Goal: Task Accomplishment & Management: Manage account settings

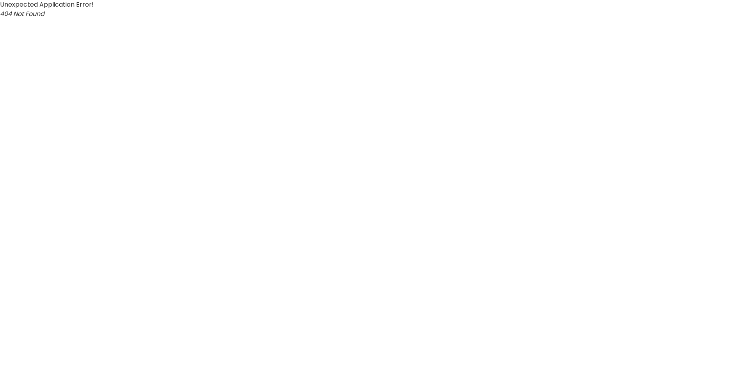
click at [212, 19] on html "Unexpected Application Error! 404 Not Found" at bounding box center [373, 9] width 746 height 19
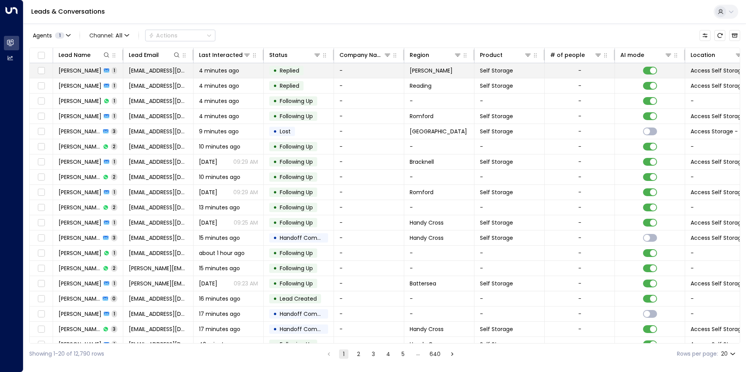
click at [104, 68] on icon at bounding box center [106, 70] width 5 height 5
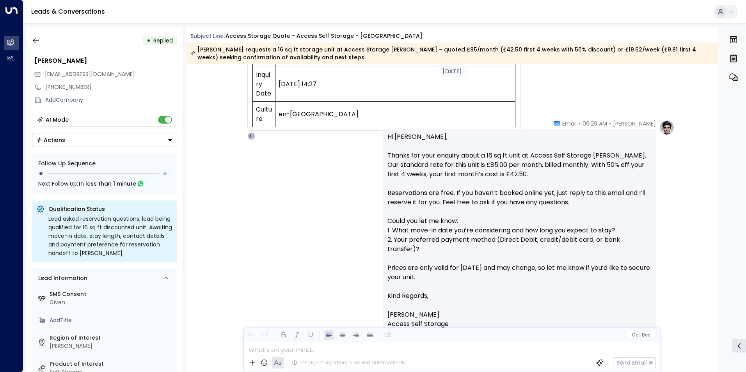
scroll to position [389, 0]
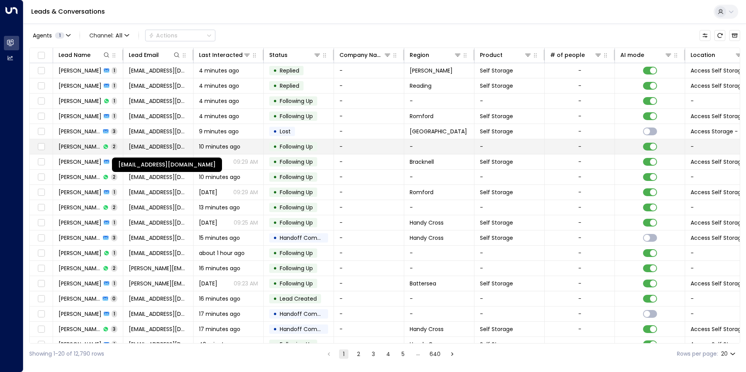
click at [141, 147] on span "sydneyjones730@gmail.com" at bounding box center [158, 147] width 59 height 8
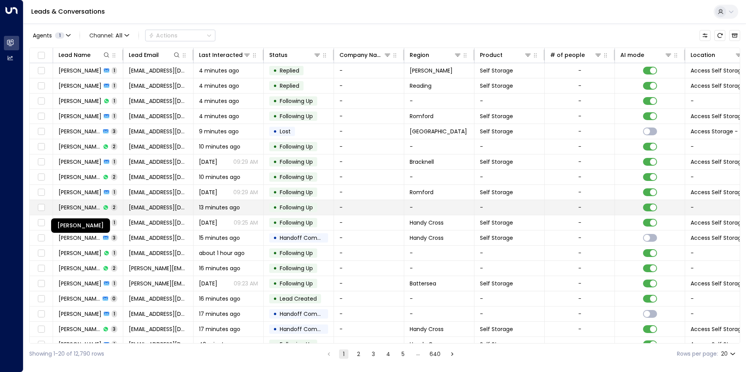
click at [72, 208] on span "Rosinda Browne" at bounding box center [79, 208] width 42 height 8
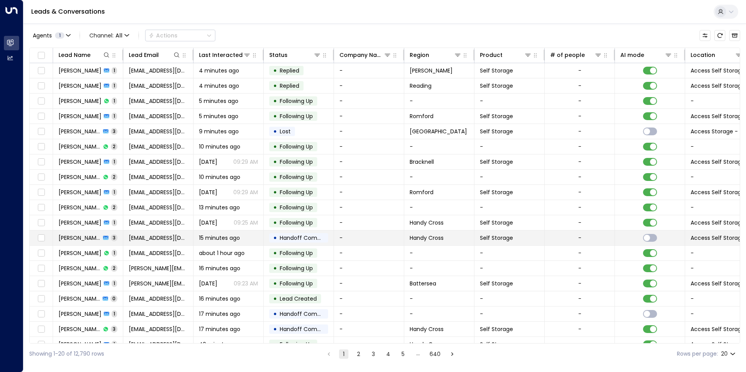
click at [108, 243] on td "David Bennison 3" at bounding box center [88, 237] width 70 height 15
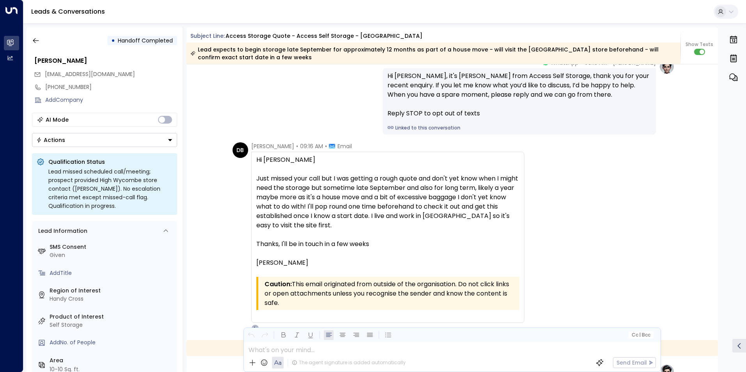
scroll to position [630, 0]
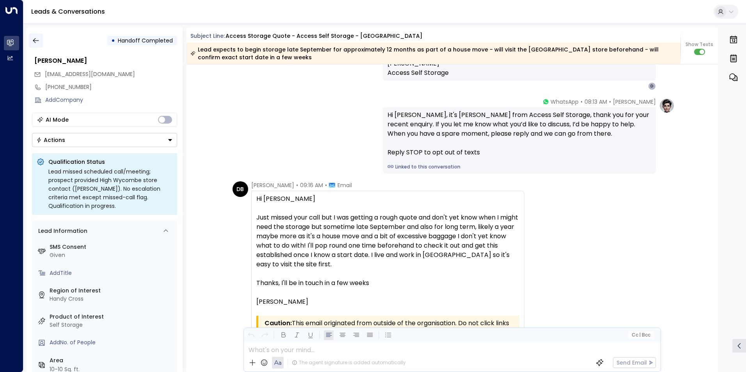
click at [37, 43] on icon "button" at bounding box center [36, 41] width 8 height 8
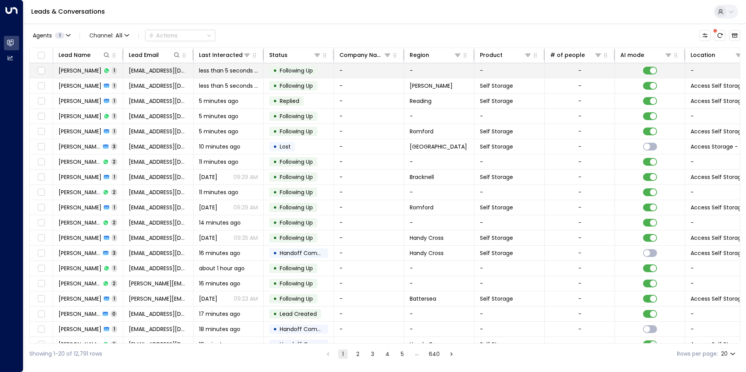
click at [198, 68] on td "less than 5 seconds ago" at bounding box center [228, 70] width 70 height 15
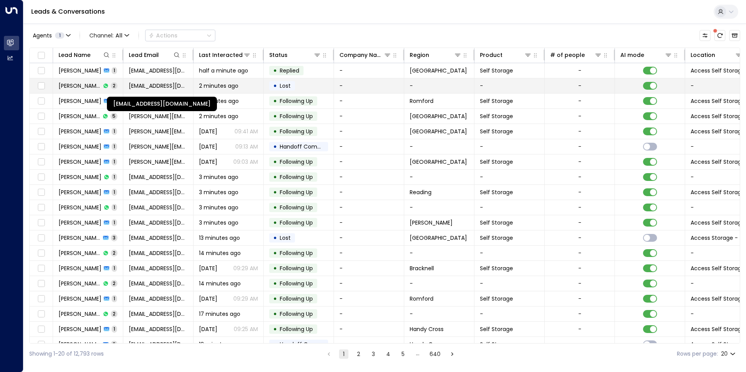
click at [143, 89] on span "Daniellemarywalker@gmail.com" at bounding box center [158, 86] width 59 height 8
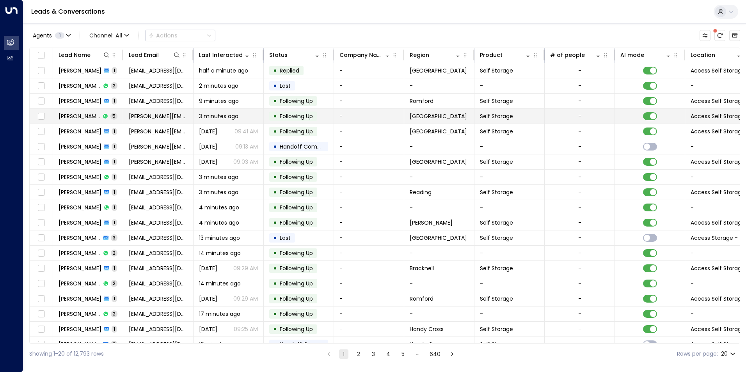
click at [120, 120] on td "Melissa Harrison 5" at bounding box center [88, 116] width 70 height 15
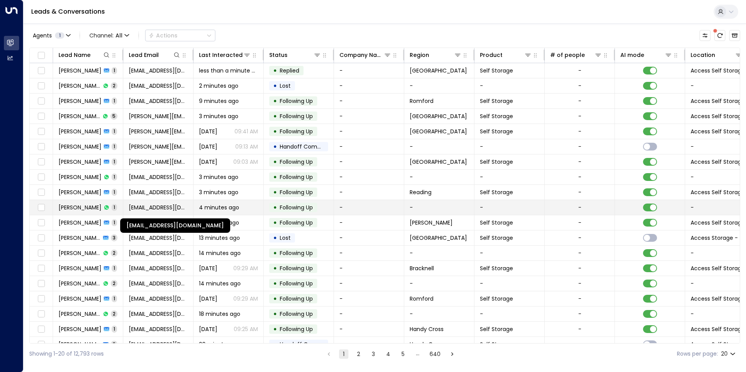
click at [162, 208] on span "pmihan66@gmail.com" at bounding box center [158, 208] width 59 height 8
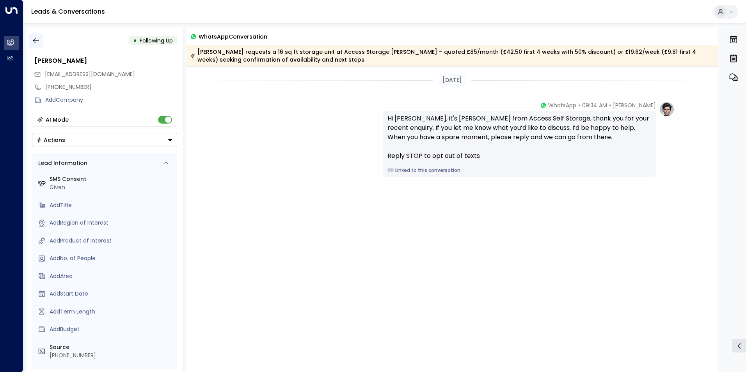
click at [39, 40] on icon "button" at bounding box center [36, 41] width 8 height 8
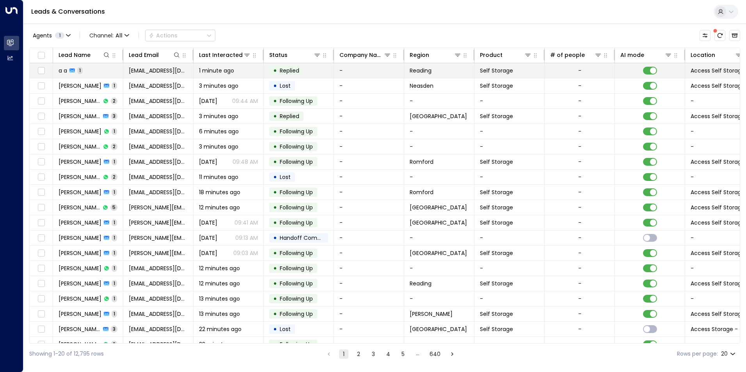
click at [68, 72] on div "a a 1" at bounding box center [70, 71] width 24 height 8
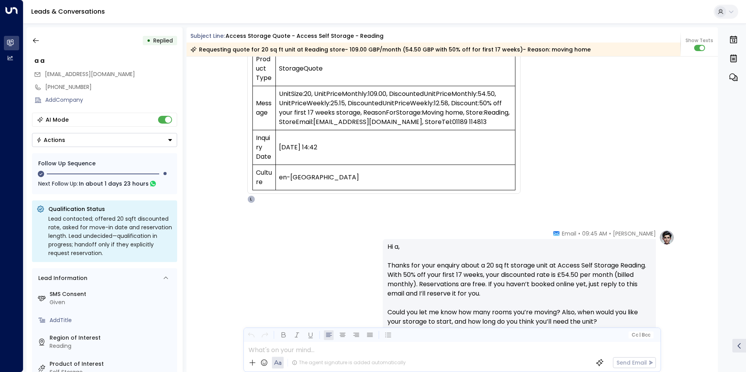
scroll to position [372, 0]
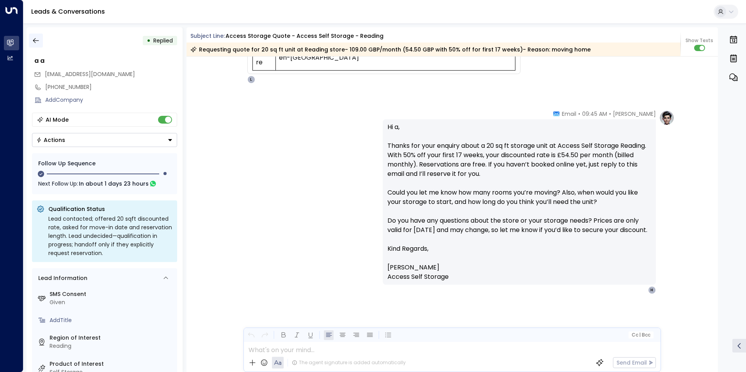
click at [36, 40] on icon "button" at bounding box center [36, 41] width 8 height 8
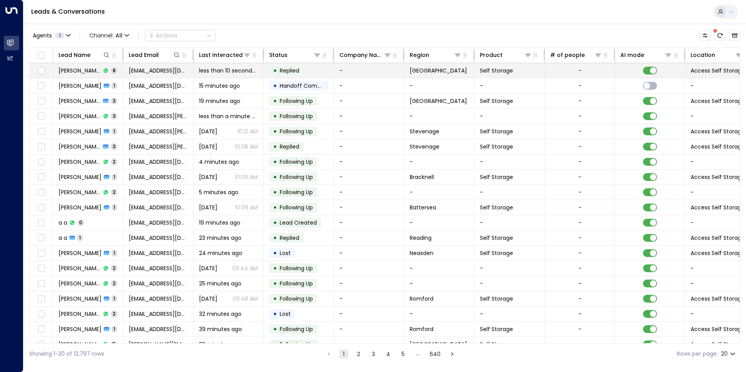
click at [143, 71] on span "phoebesterchang@gmail.com" at bounding box center [158, 71] width 59 height 8
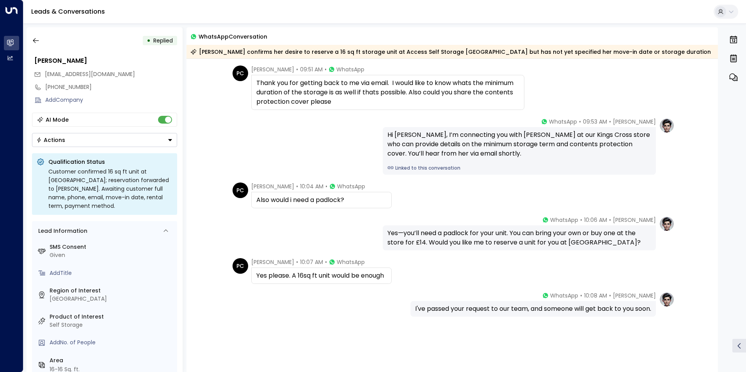
scroll to position [218, 0]
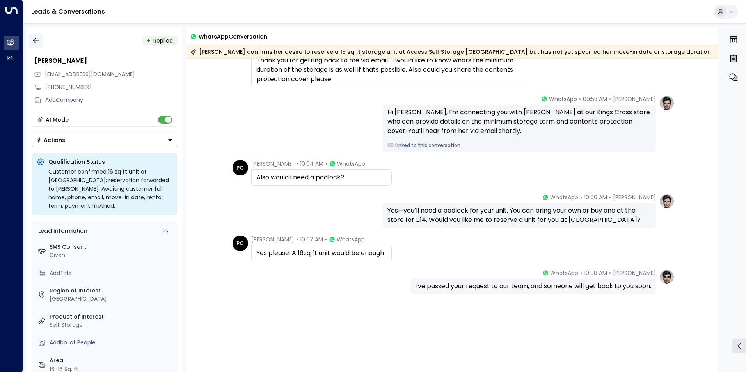
click at [33, 38] on icon "button" at bounding box center [36, 41] width 8 height 8
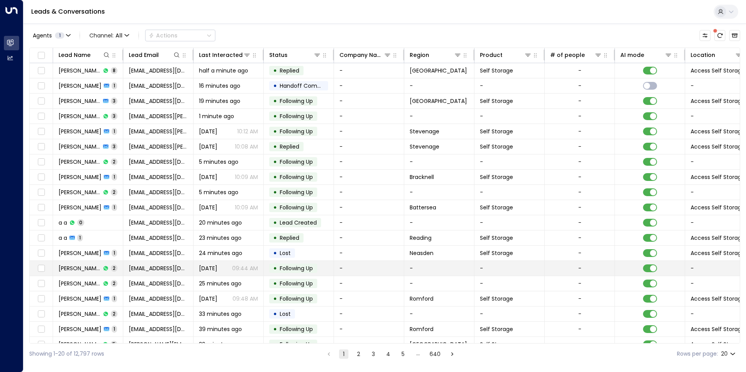
click at [198, 268] on td "Yesterday 09:44 AM" at bounding box center [228, 268] width 70 height 15
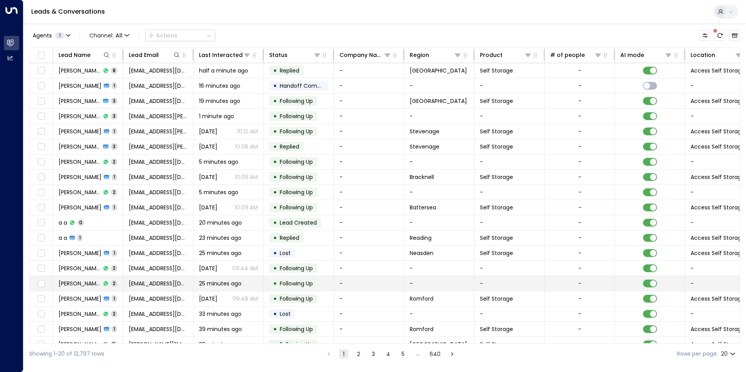
scroll to position [27, 0]
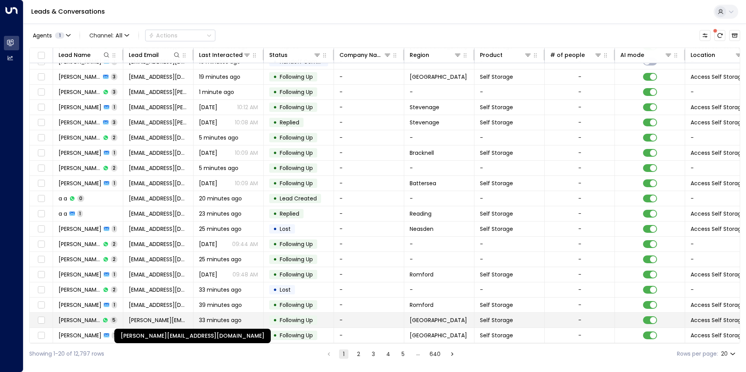
click at [174, 321] on span "melissa@icecleaning.co.uk" at bounding box center [158, 320] width 59 height 8
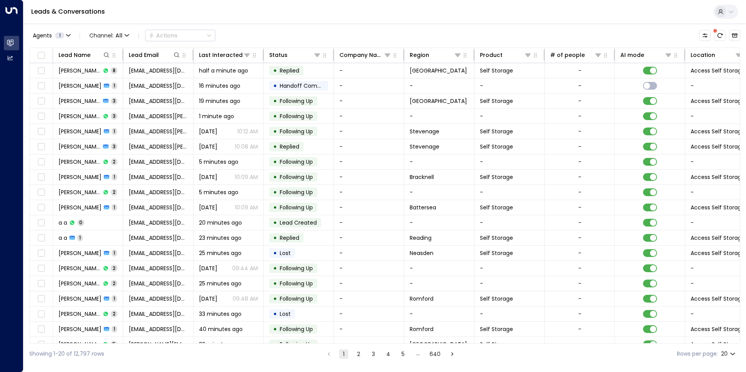
click at [355, 356] on button "2" at bounding box center [358, 353] width 9 height 9
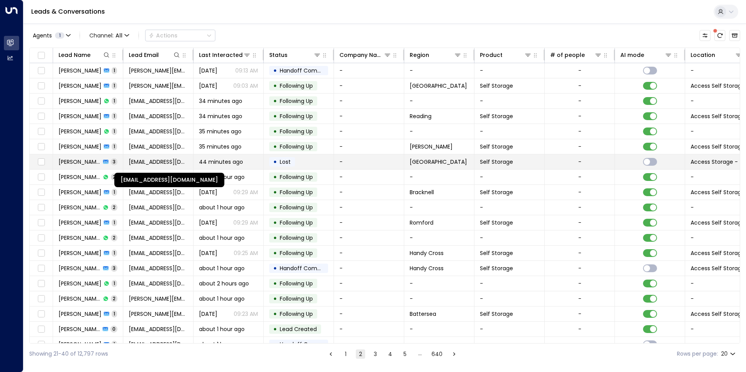
click at [171, 158] on span "alocfsmith596@gmail.com" at bounding box center [158, 162] width 59 height 8
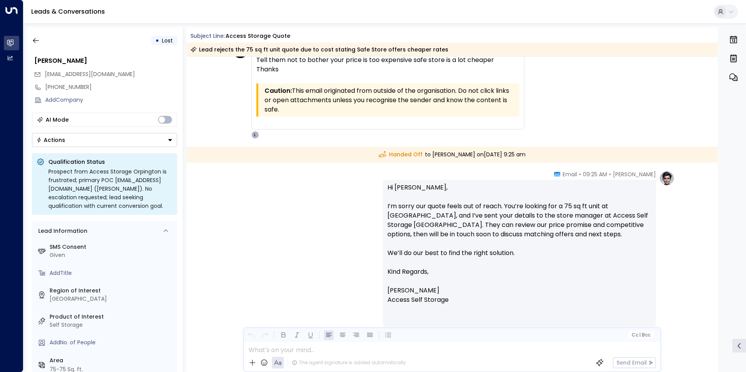
scroll to position [366, 0]
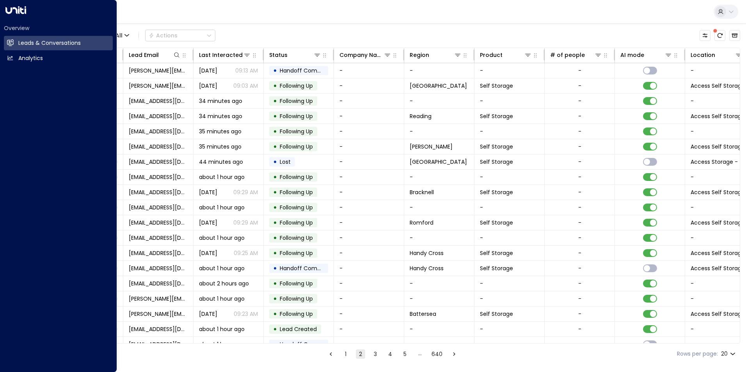
click at [451, 15] on div "Leads & Conversations" at bounding box center [384, 12] width 722 height 24
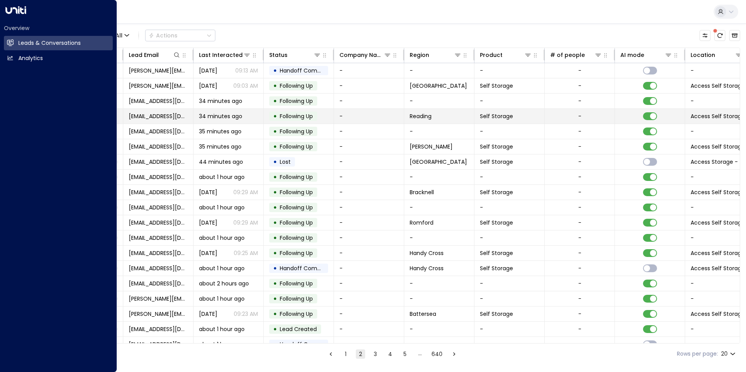
scroll to position [27, 0]
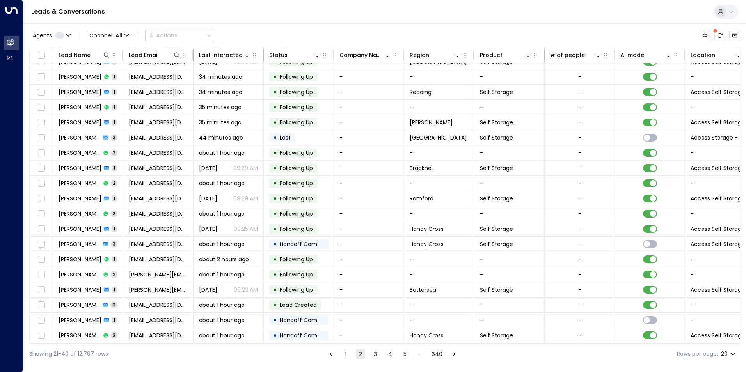
click at [230, 20] on div "Leads & Conversations" at bounding box center [384, 12] width 722 height 24
click at [372, 357] on button "3" at bounding box center [374, 353] width 9 height 9
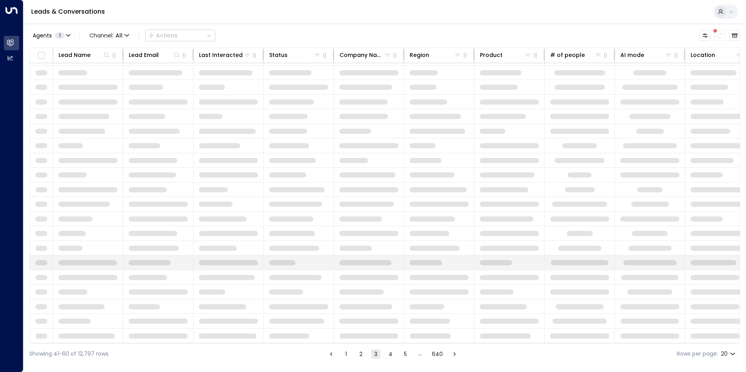
scroll to position [27, 0]
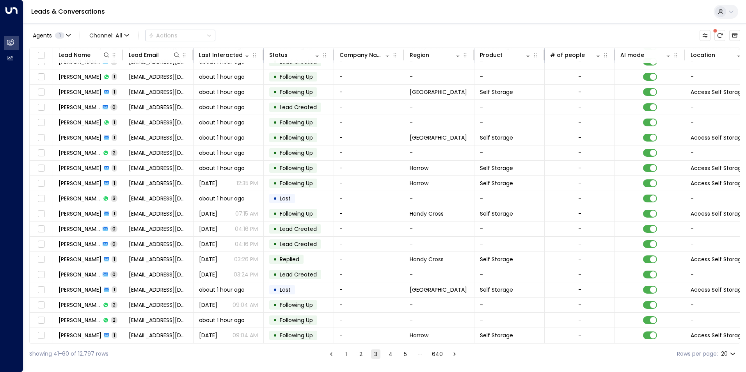
click at [392, 353] on button "4" at bounding box center [390, 353] width 9 height 9
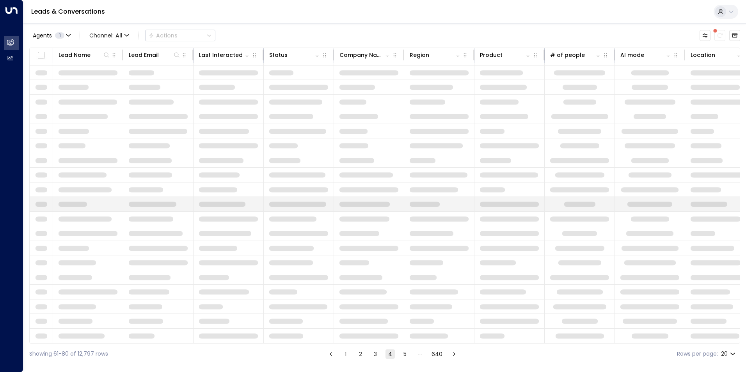
scroll to position [27, 0]
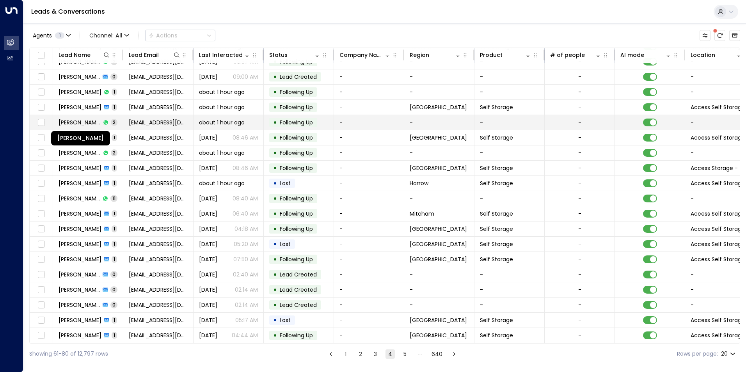
click at [89, 120] on span "Youssef Hussein" at bounding box center [79, 123] width 42 height 8
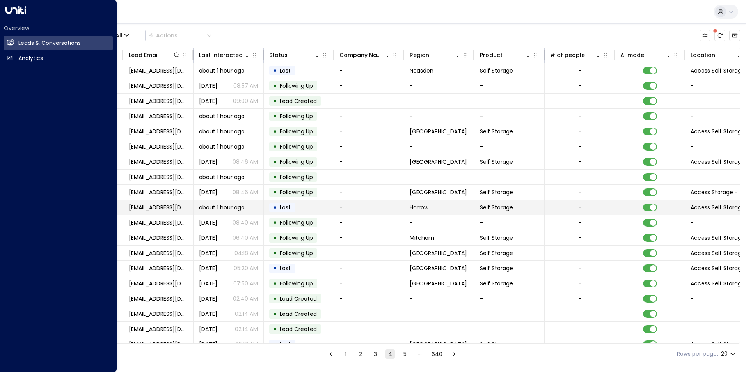
scroll to position [27, 0]
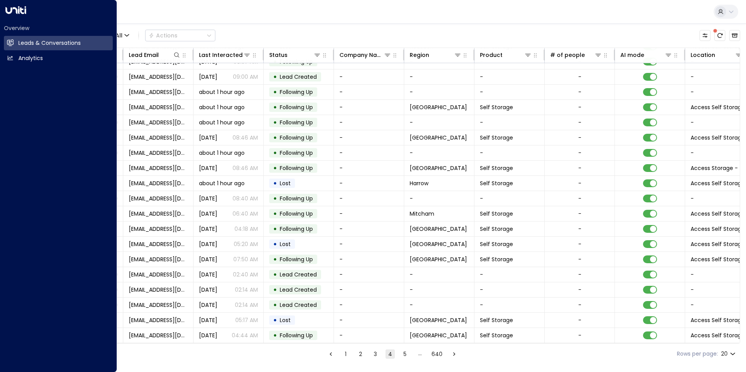
click at [267, 30] on div "Agents 1 Channel: All Actions" at bounding box center [384, 35] width 710 height 16
click at [78, 105] on div "Overview Leads & Conversations Leads & Conversations Analytics Analytics" at bounding box center [58, 186] width 117 height 372
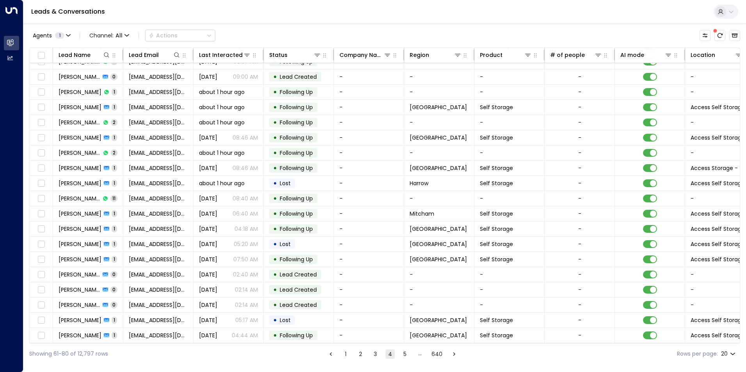
click at [407, 349] on button "5" at bounding box center [404, 353] width 9 height 9
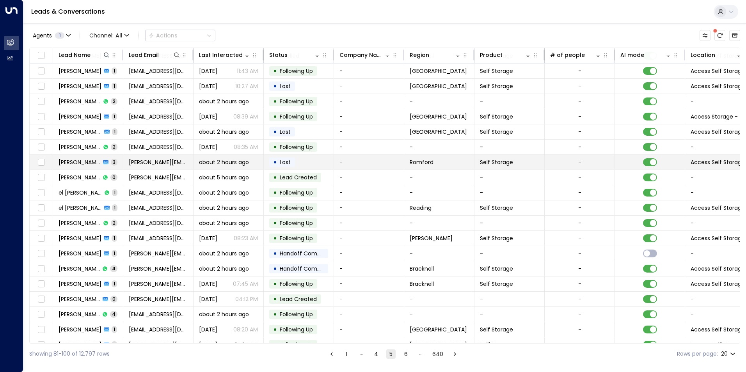
scroll to position [27, 0]
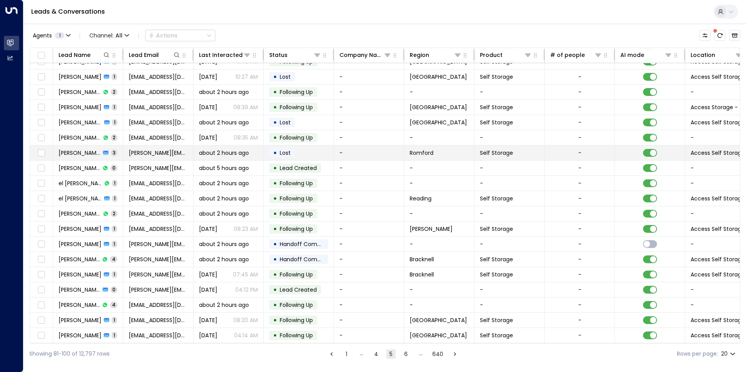
click at [290, 145] on td "• Lost" at bounding box center [299, 152] width 70 height 15
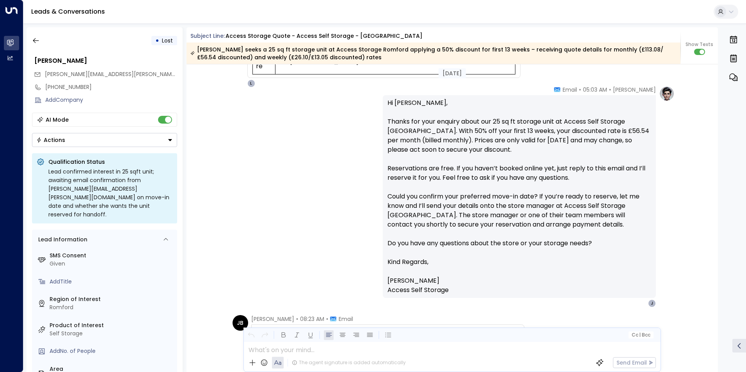
scroll to position [287, 0]
